Goal: Task Accomplishment & Management: Manage account settings

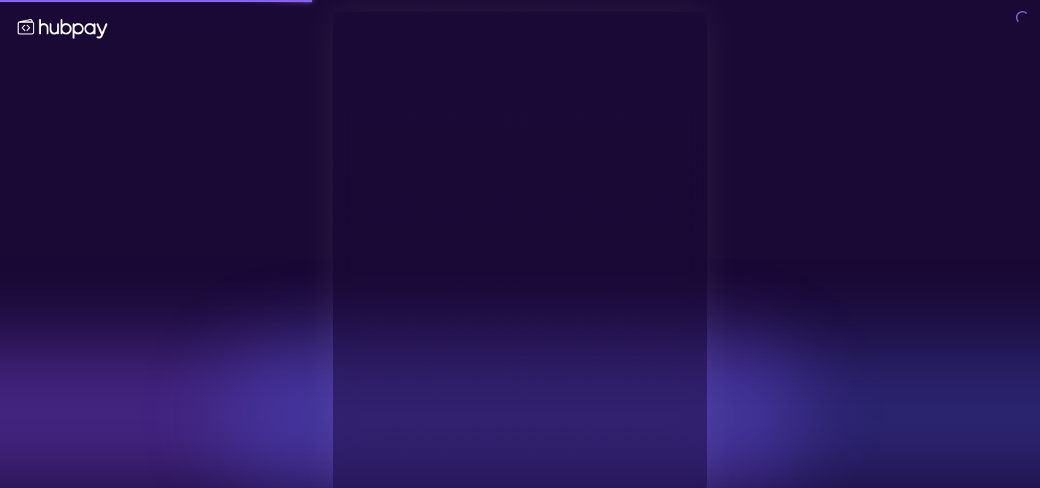
type input "**********"
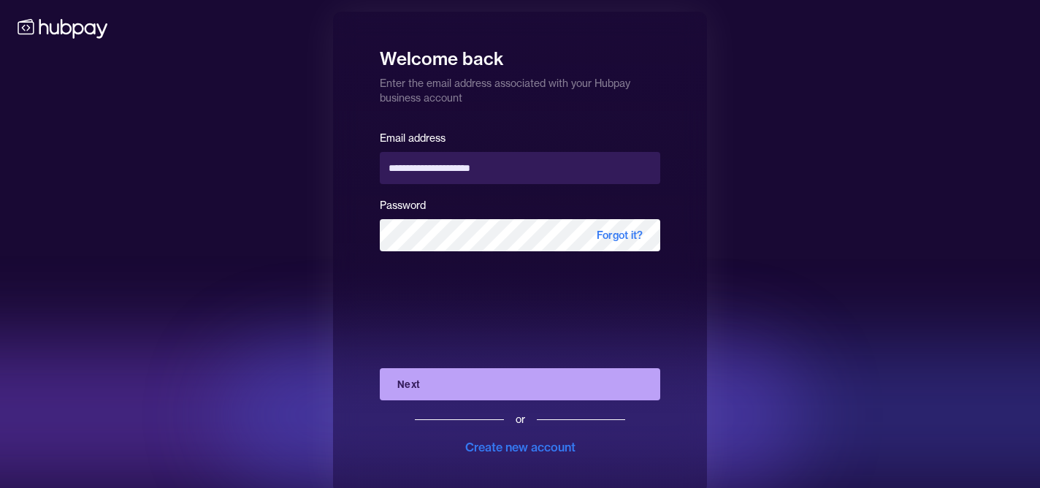
click at [509, 405] on div "or Create new account" at bounding box center [520, 427] width 280 height 55
click at [503, 391] on button "Next" at bounding box center [520, 384] width 280 height 32
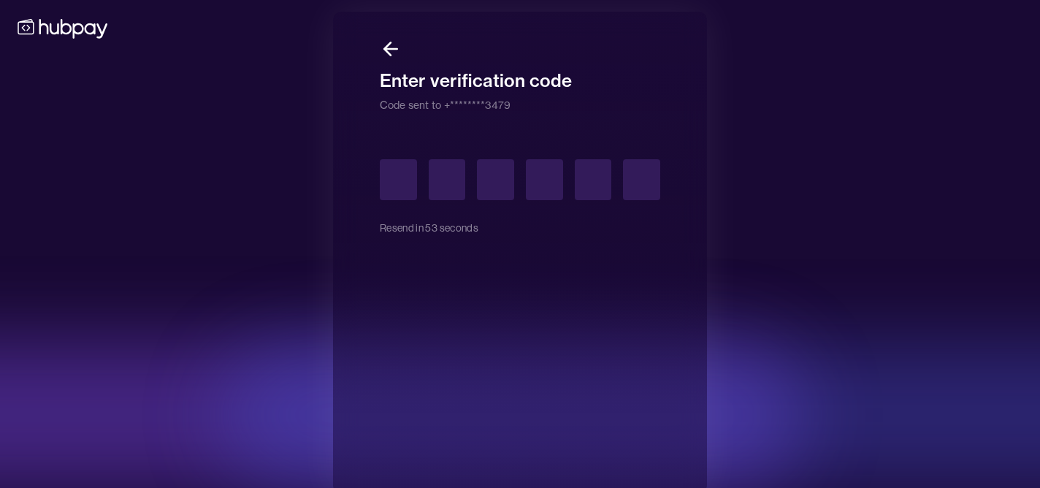
type input "*"
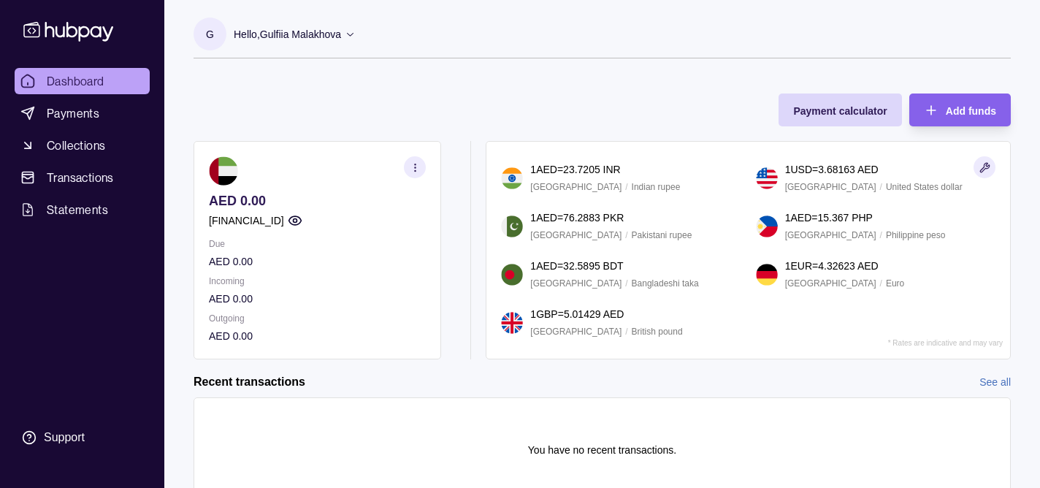
click at [353, 35] on icon at bounding box center [350, 35] width 7 height 4
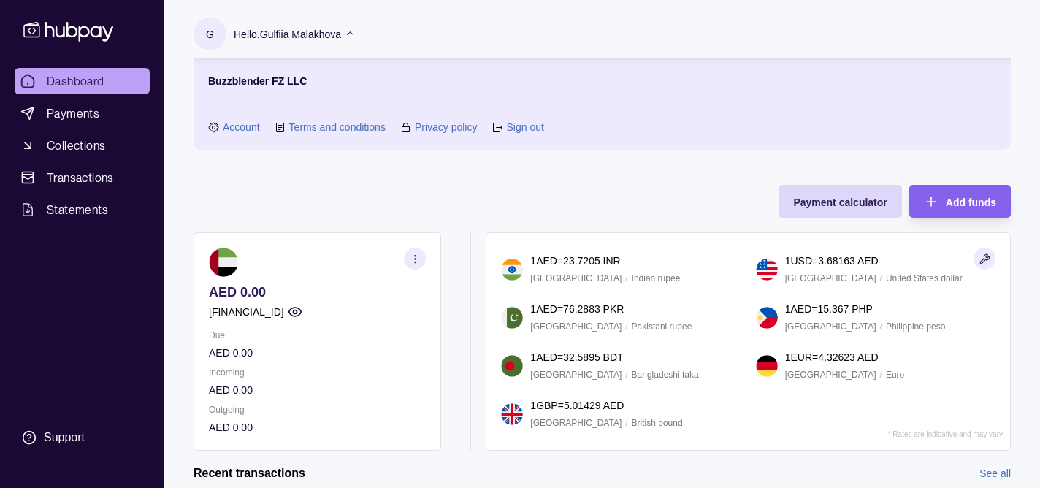
click at [241, 130] on link "Account" at bounding box center [241, 127] width 37 height 16
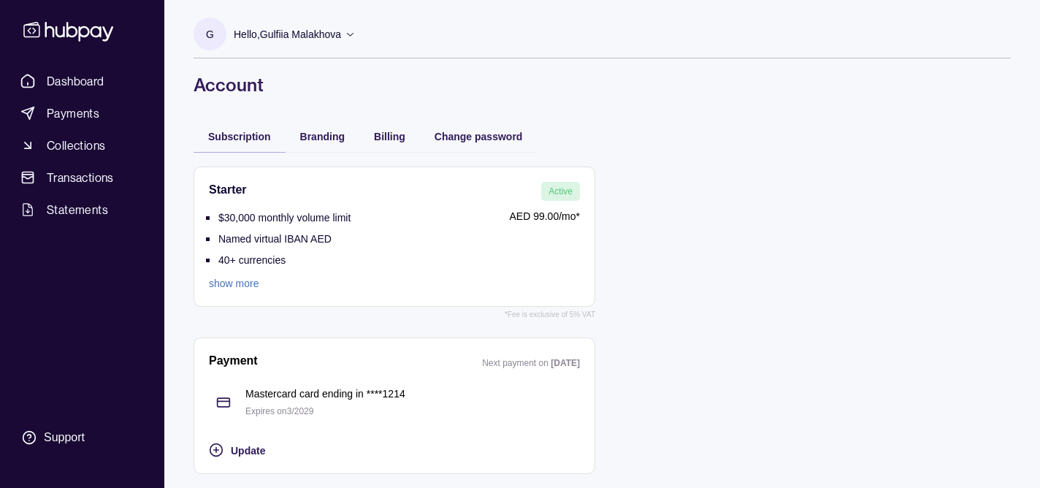
click at [410, 139] on div "Billing" at bounding box center [389, 136] width 61 height 32
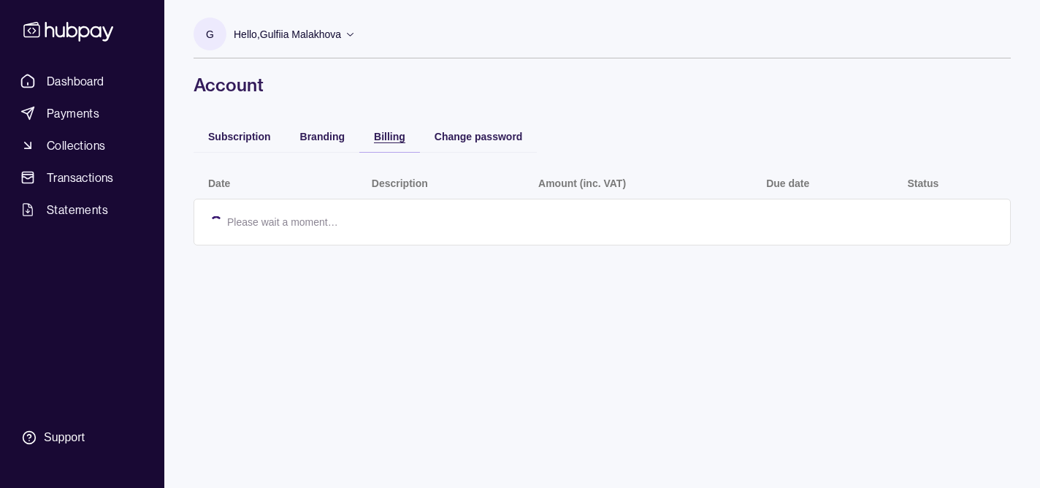
click at [396, 134] on span "Billing" at bounding box center [389, 137] width 31 height 12
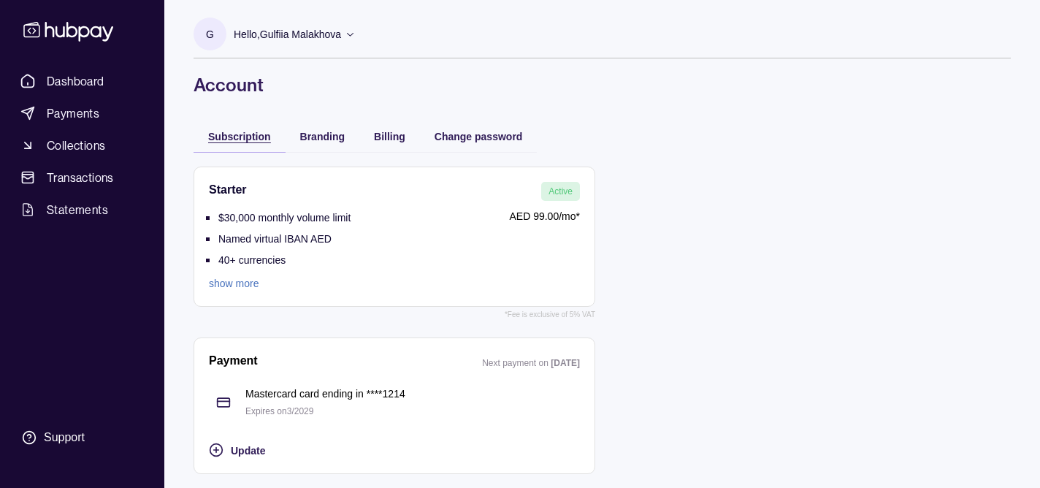
click at [228, 139] on span "Subscription" at bounding box center [239, 137] width 63 height 12
click at [245, 448] on span "Update" at bounding box center [248, 451] width 34 height 12
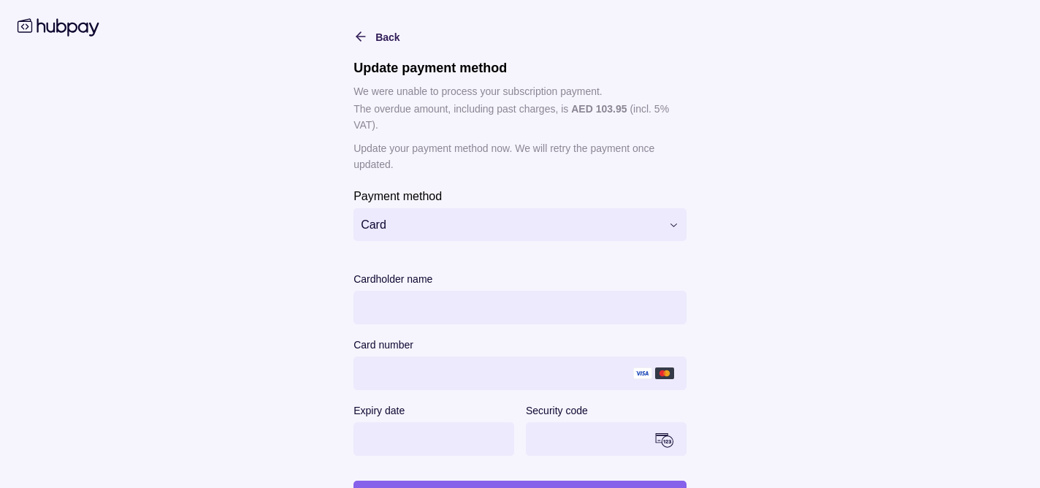
scroll to position [56, 0]
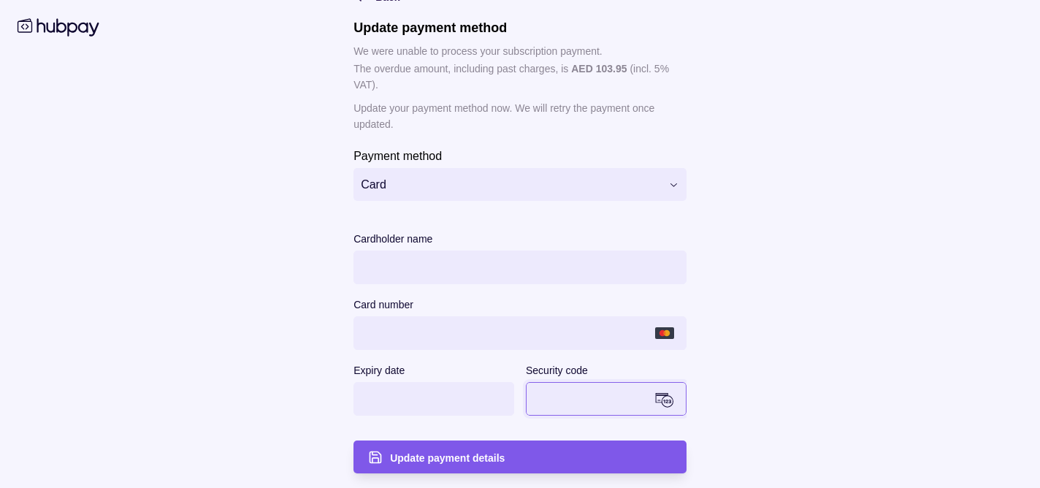
click at [398, 452] on span "Update payment details" at bounding box center [447, 458] width 115 height 12
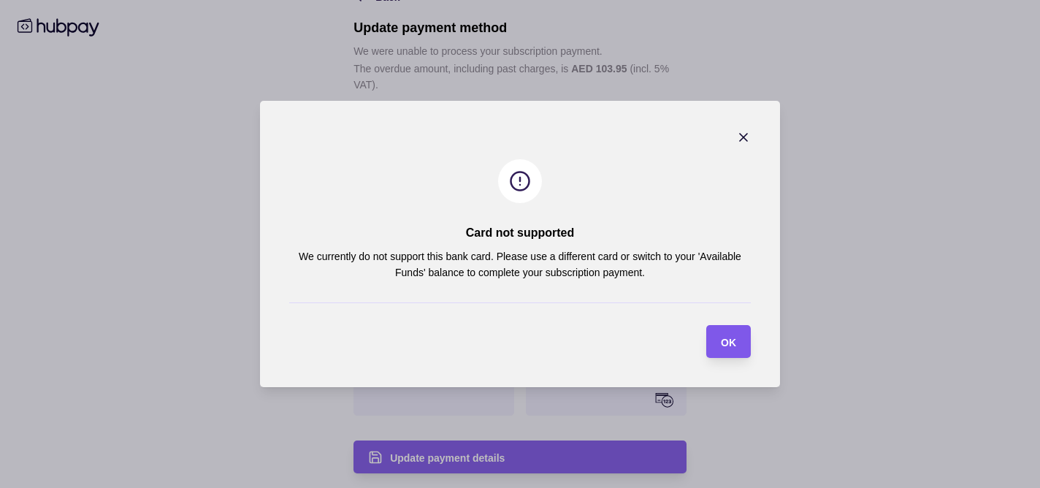
click at [729, 348] on div "OK" at bounding box center [728, 342] width 15 height 18
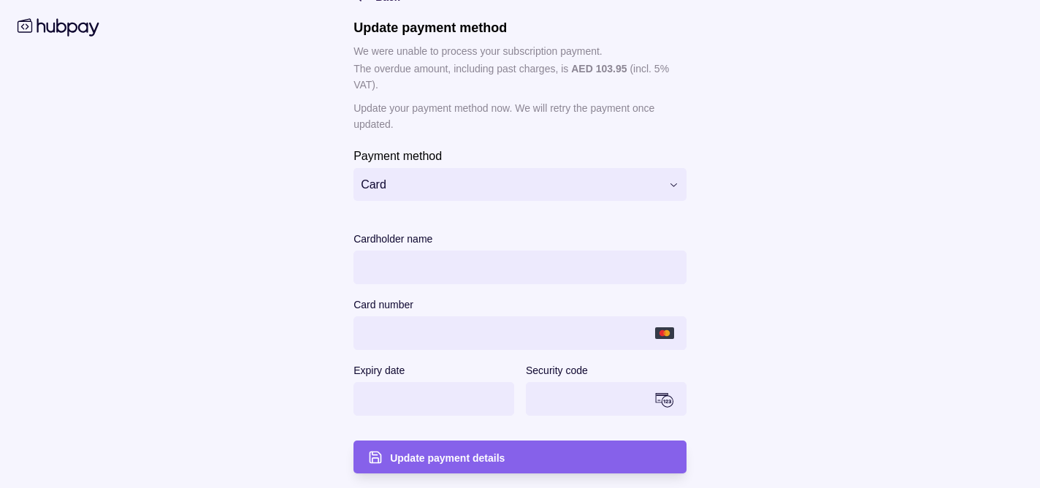
scroll to position [1, 0]
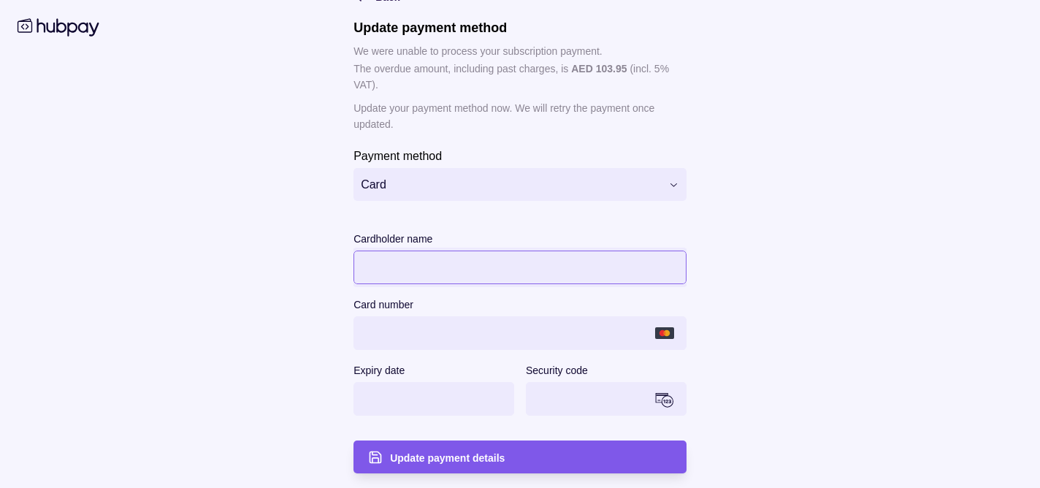
click at [479, 458] on span "Update payment details" at bounding box center [447, 458] width 115 height 12
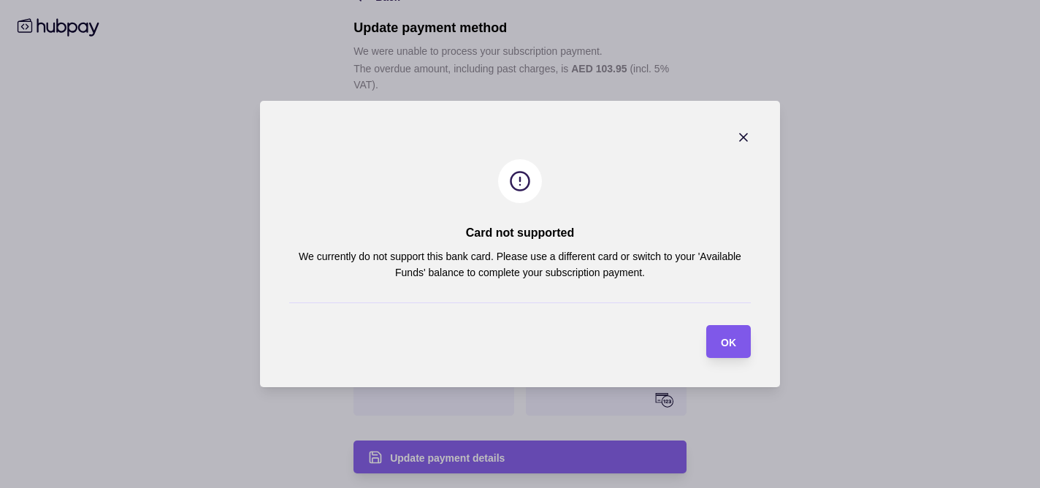
click at [723, 330] on div "OK" at bounding box center [717, 341] width 37 height 33
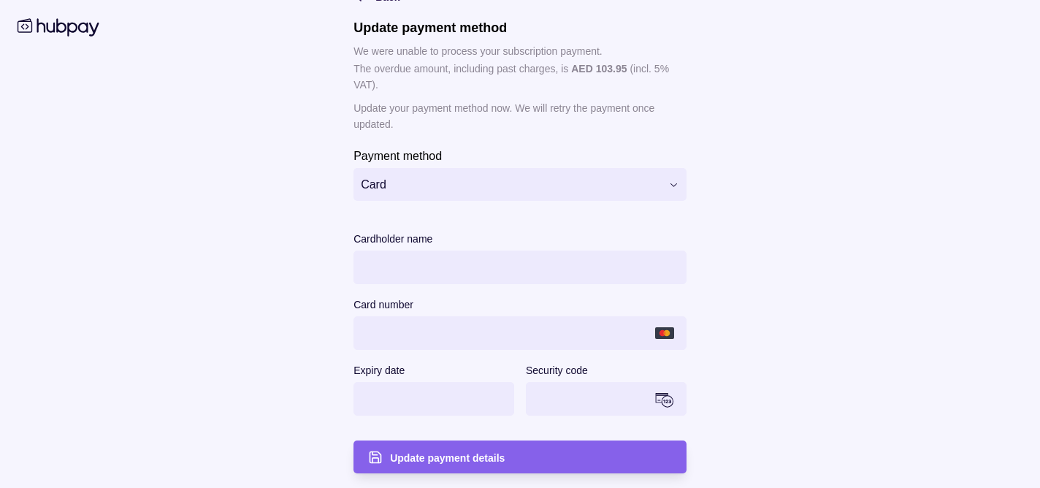
click at [680, 183] on html "**********" at bounding box center [520, 243] width 1040 height 488
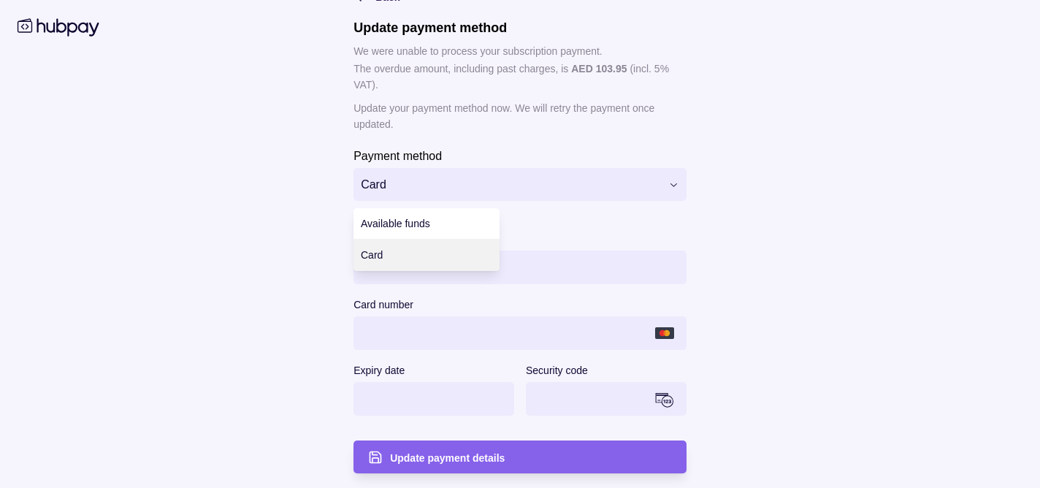
click at [791, 299] on html "**********" at bounding box center [520, 243] width 1040 height 488
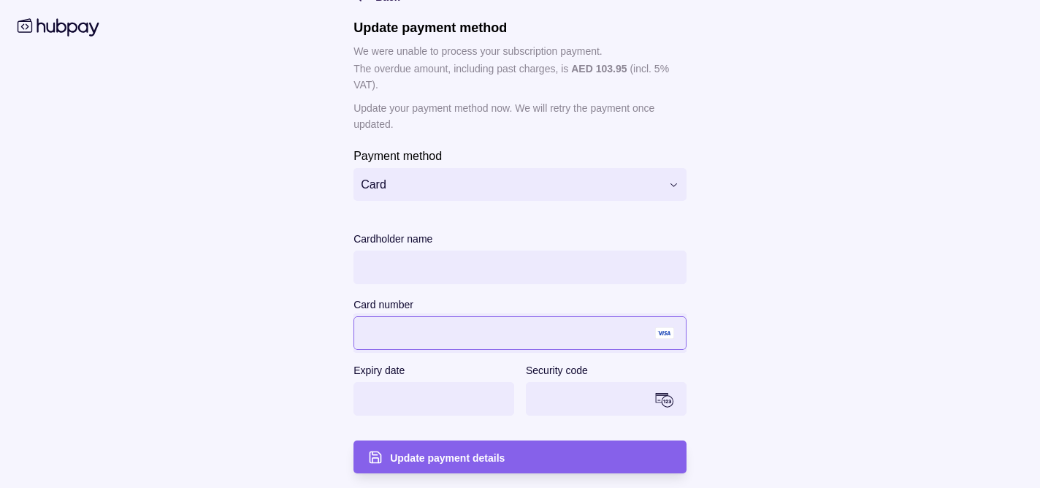
click at [761, 337] on main "**********" at bounding box center [520, 215] width 748 height 515
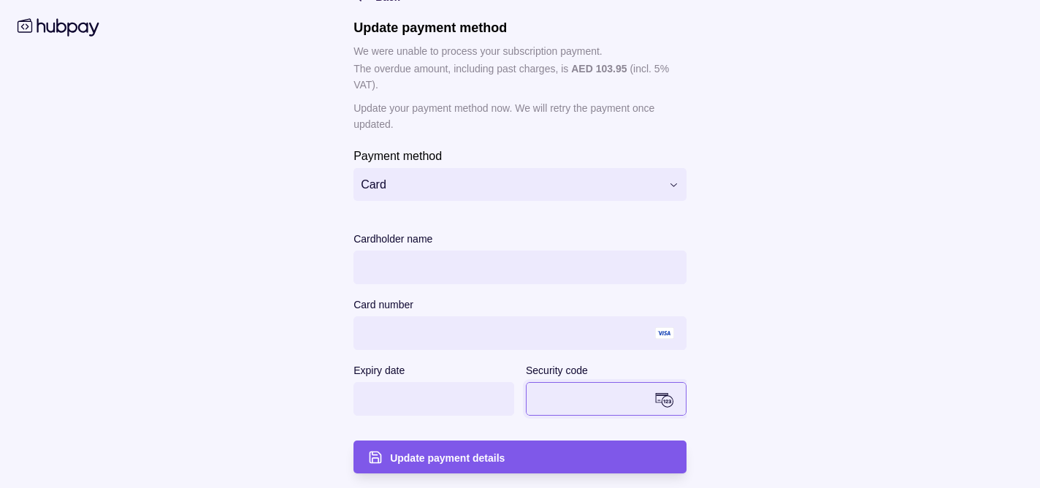
click at [392, 459] on span "Update payment details" at bounding box center [447, 458] width 115 height 12
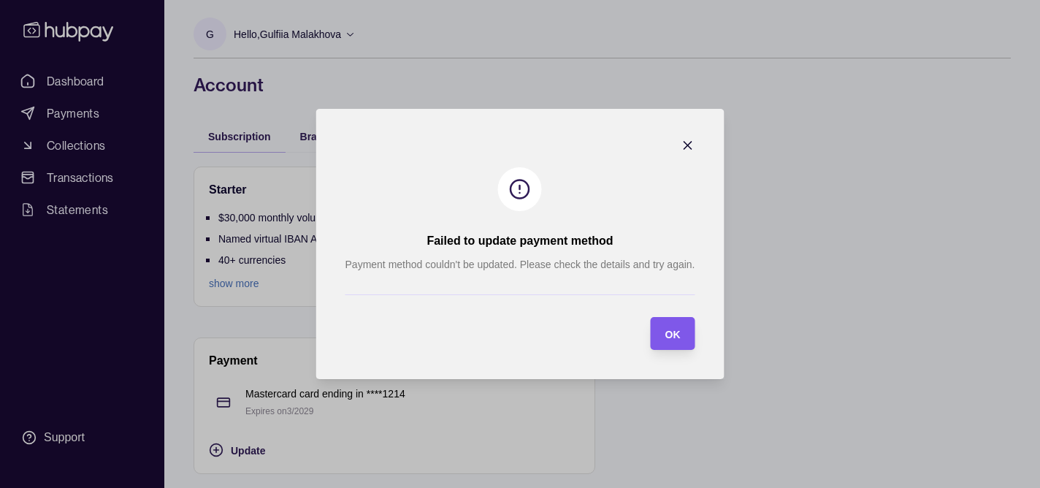
click at [677, 332] on span "OK" at bounding box center [671, 335] width 15 height 12
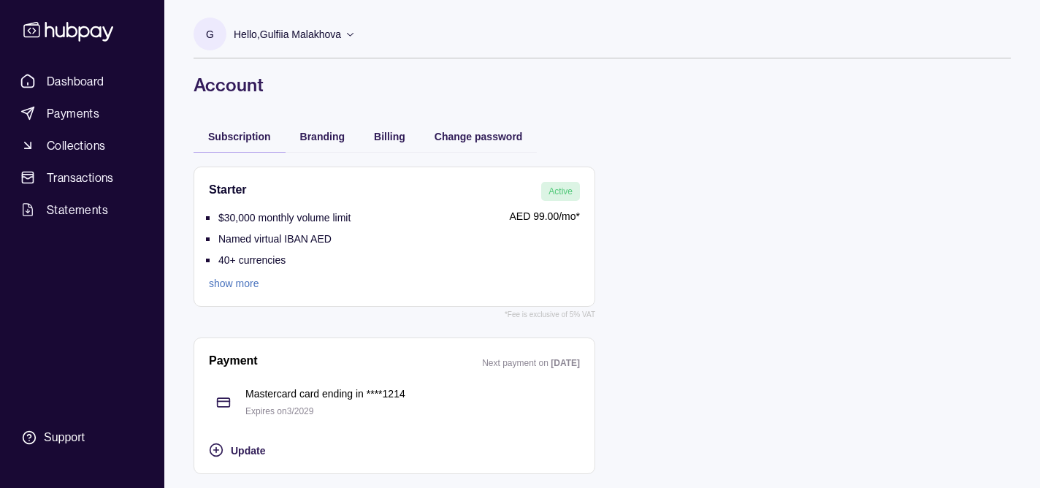
click at [277, 407] on p "Expires on 3 / 2029" at bounding box center [412, 411] width 334 height 16
click at [256, 395] on p "Mastercard card ending in **** 1214" at bounding box center [412, 393] width 334 height 16
click at [229, 395] on icon at bounding box center [223, 402] width 15 height 15
click at [259, 446] on span "Update" at bounding box center [248, 451] width 34 height 12
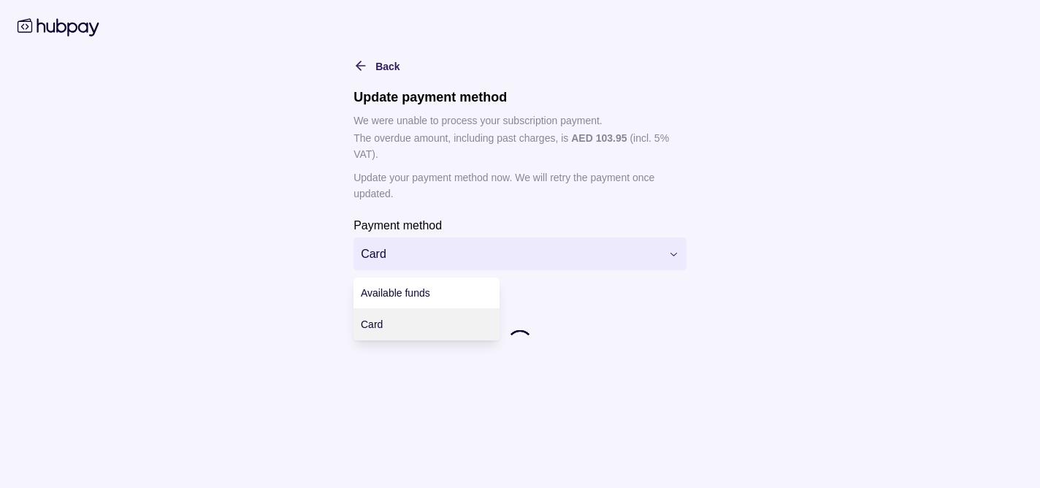
click at [432, 260] on html "**********" at bounding box center [520, 244] width 1040 height 488
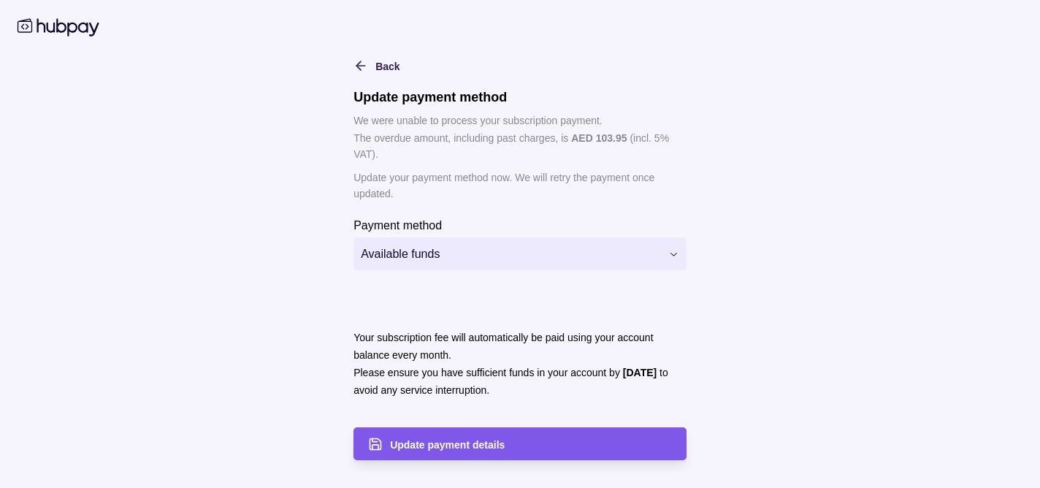
click at [469, 449] on span "Update payment details" at bounding box center [447, 445] width 115 height 12
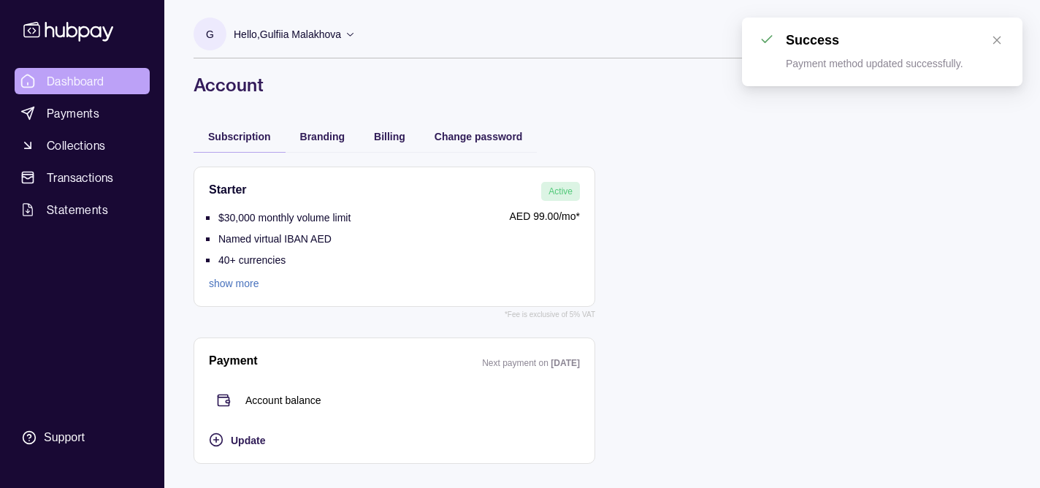
click at [85, 84] on span "Dashboard" at bounding box center [76, 81] width 58 height 18
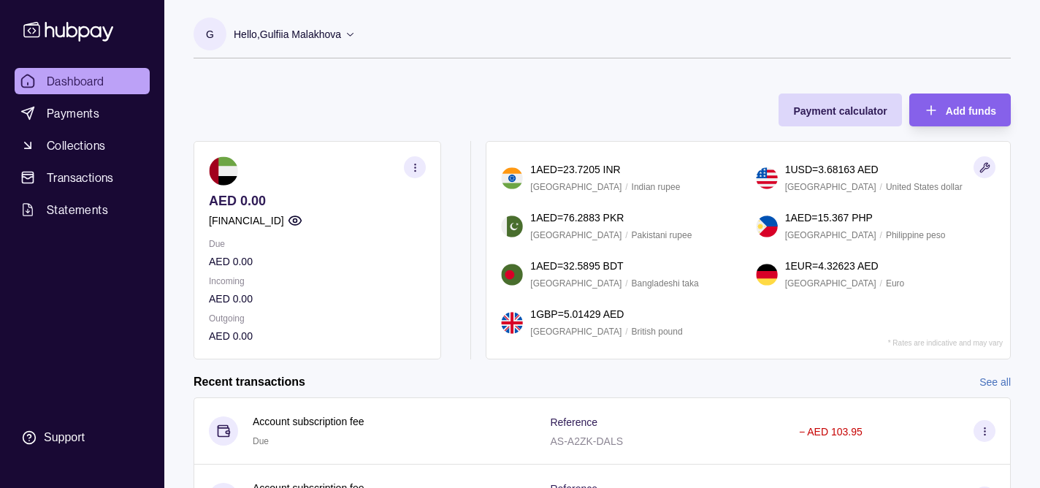
click at [296, 219] on circle "button" at bounding box center [295, 221] width 4 height 4
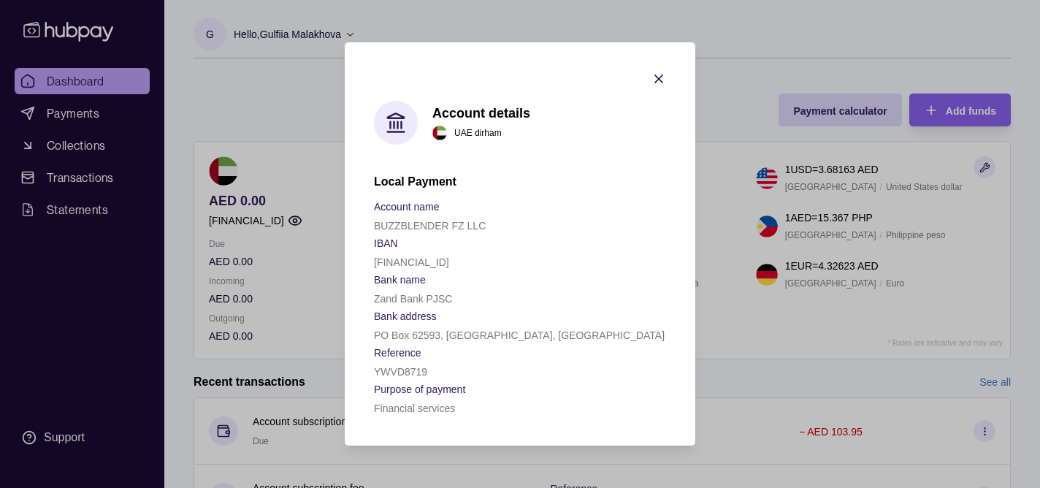
click at [449, 266] on p "[FINANCIAL_ID]" at bounding box center [411, 262] width 75 height 12
click at [449, 265] on p "[FINANCIAL_ID]" at bounding box center [411, 262] width 75 height 12
copy p "[FINANCIAL_ID]"
